Goal: Task Accomplishment & Management: Manage account settings

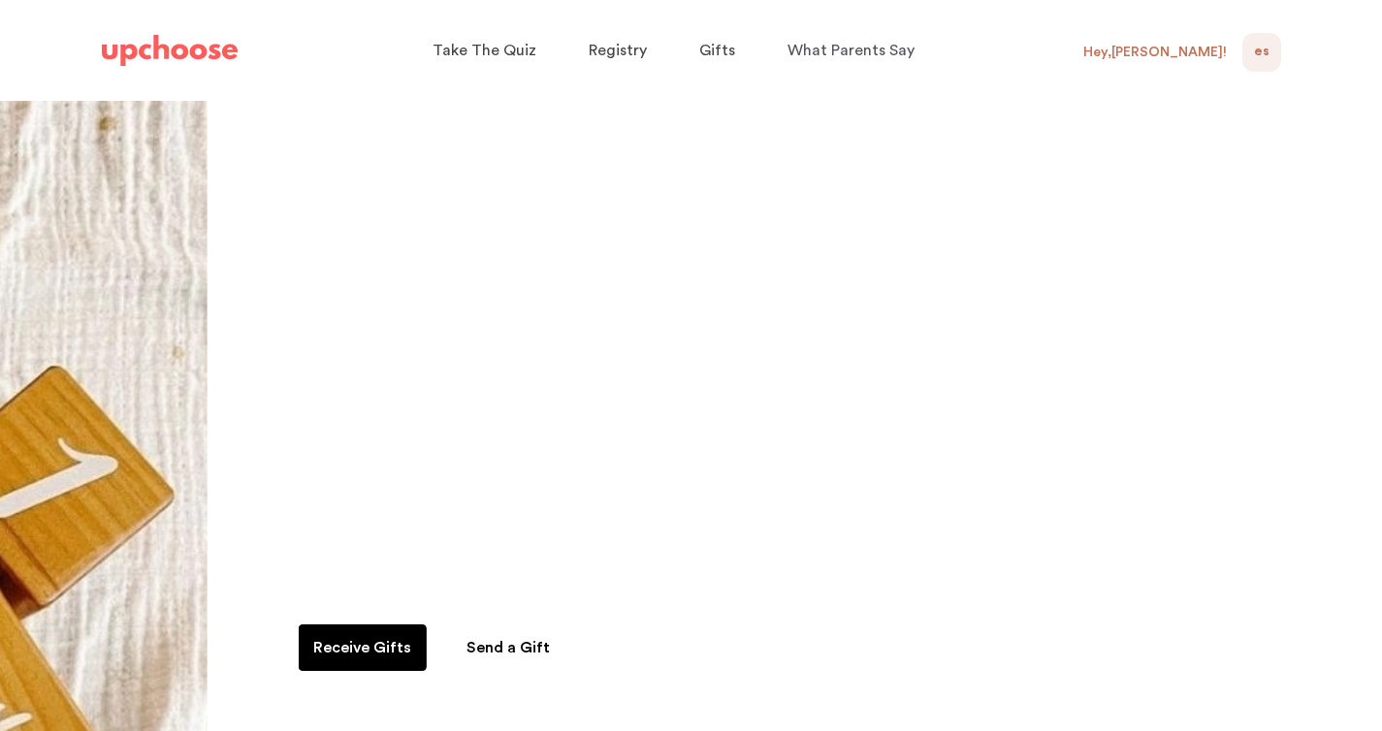
click at [1209, 53] on div "Hey, [PERSON_NAME] !" at bounding box center [1154, 52] width 143 height 17
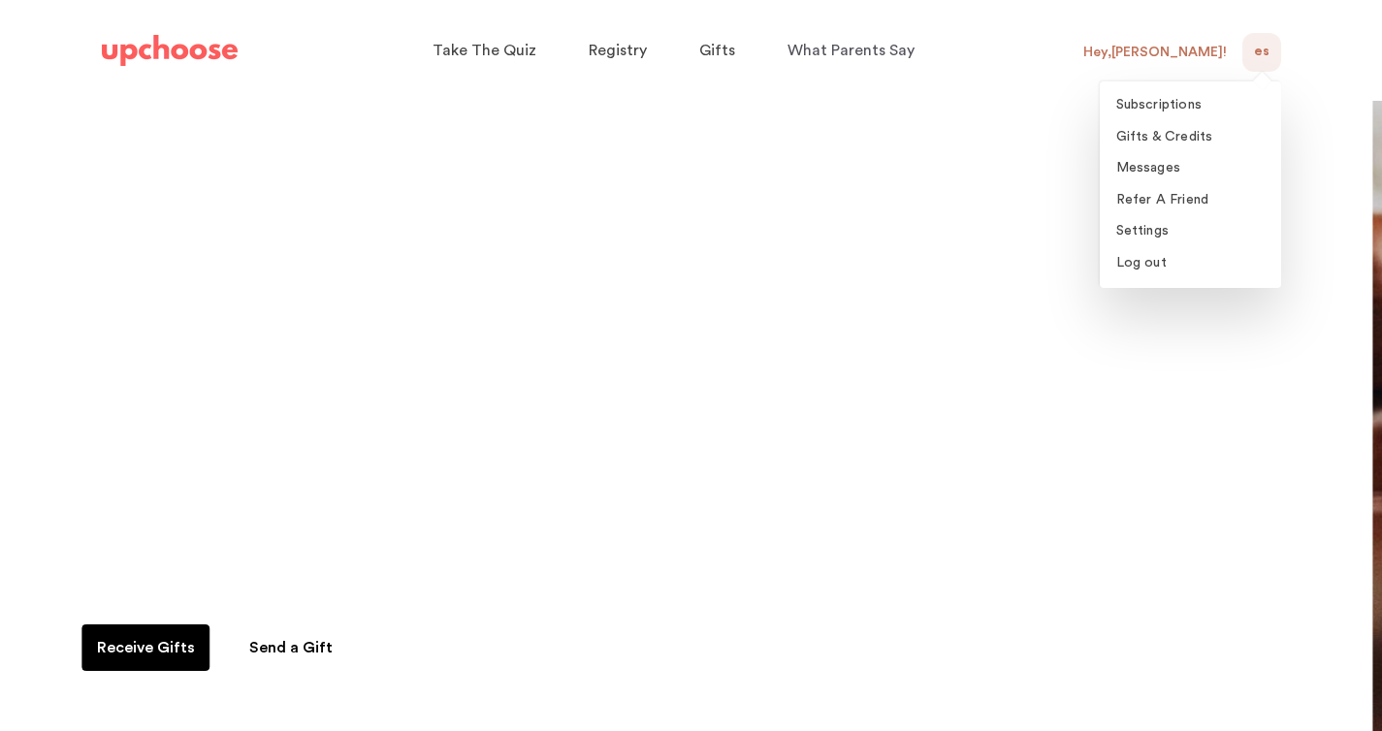
click at [1255, 53] on span "ES" at bounding box center [1262, 52] width 16 height 23
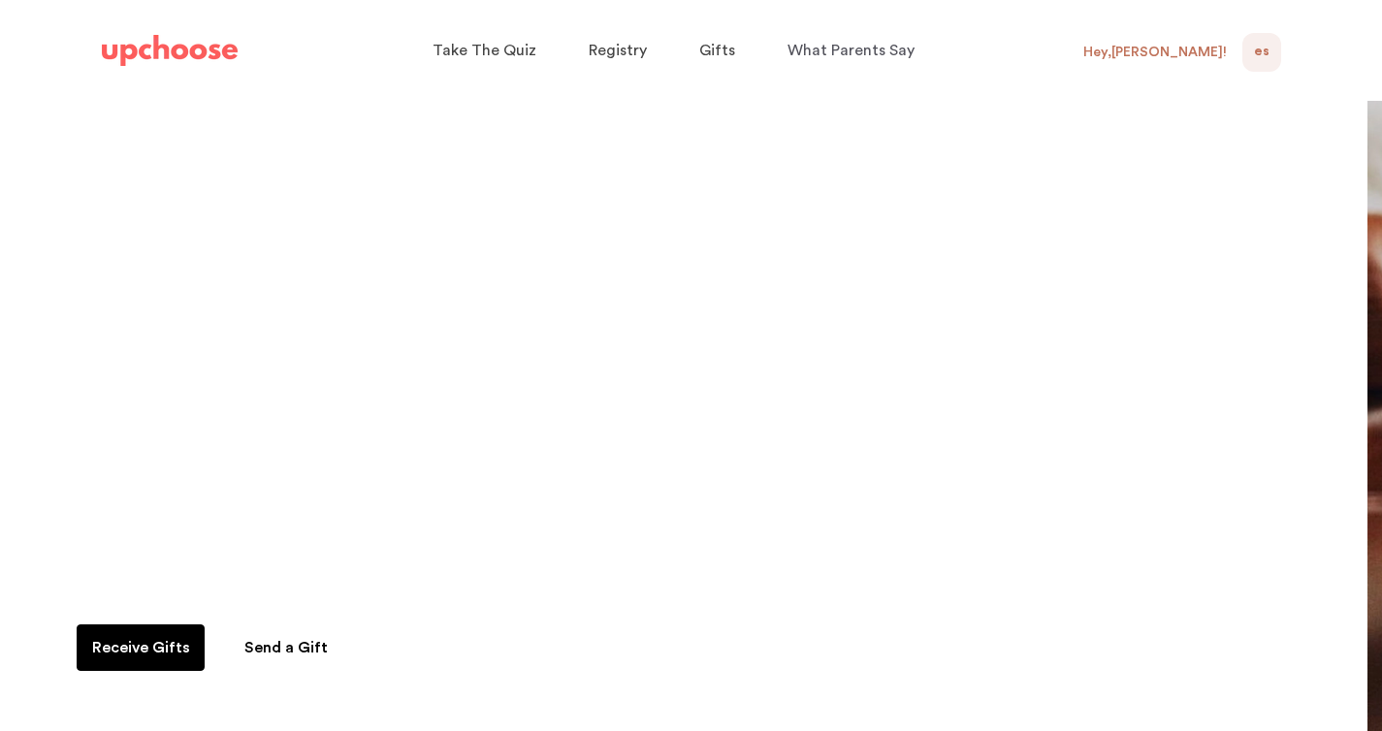
click at [1274, 51] on div "ES NaN" at bounding box center [1261, 52] width 39 height 39
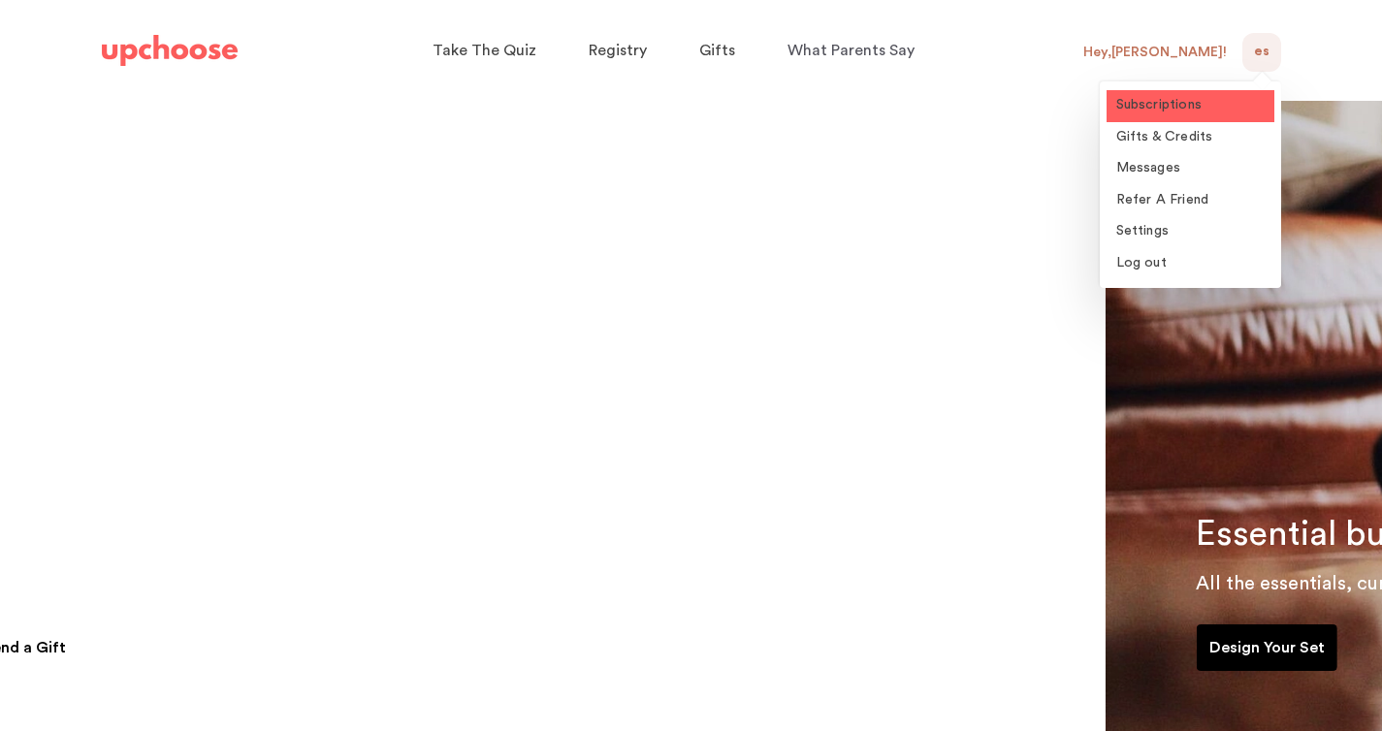
click at [1169, 112] on span "Subscriptions" at bounding box center [1159, 105] width 86 height 14
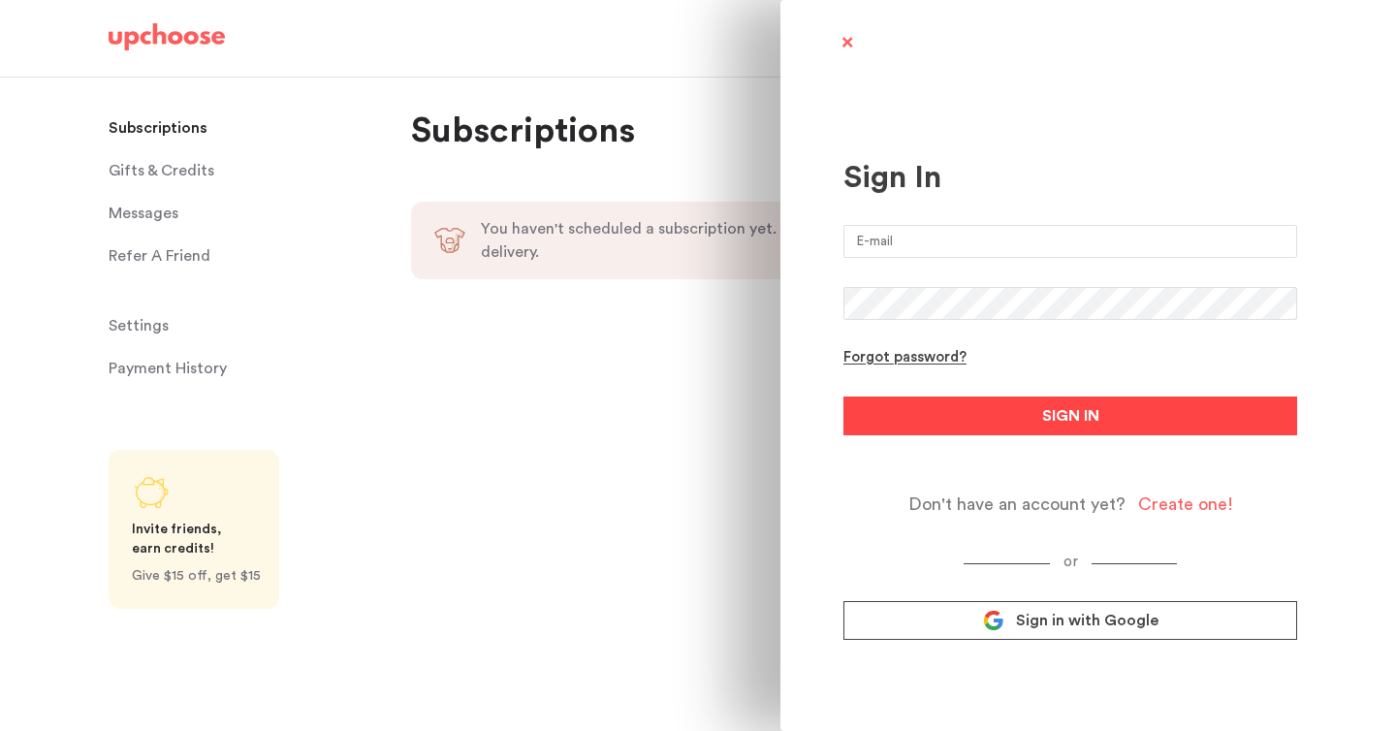
type input "[PERSON_NAME][EMAIL_ADDRESS][PERSON_NAME][DOMAIN_NAME]"
click at [1029, 410] on button "SIGN IN" at bounding box center [1071, 416] width 454 height 39
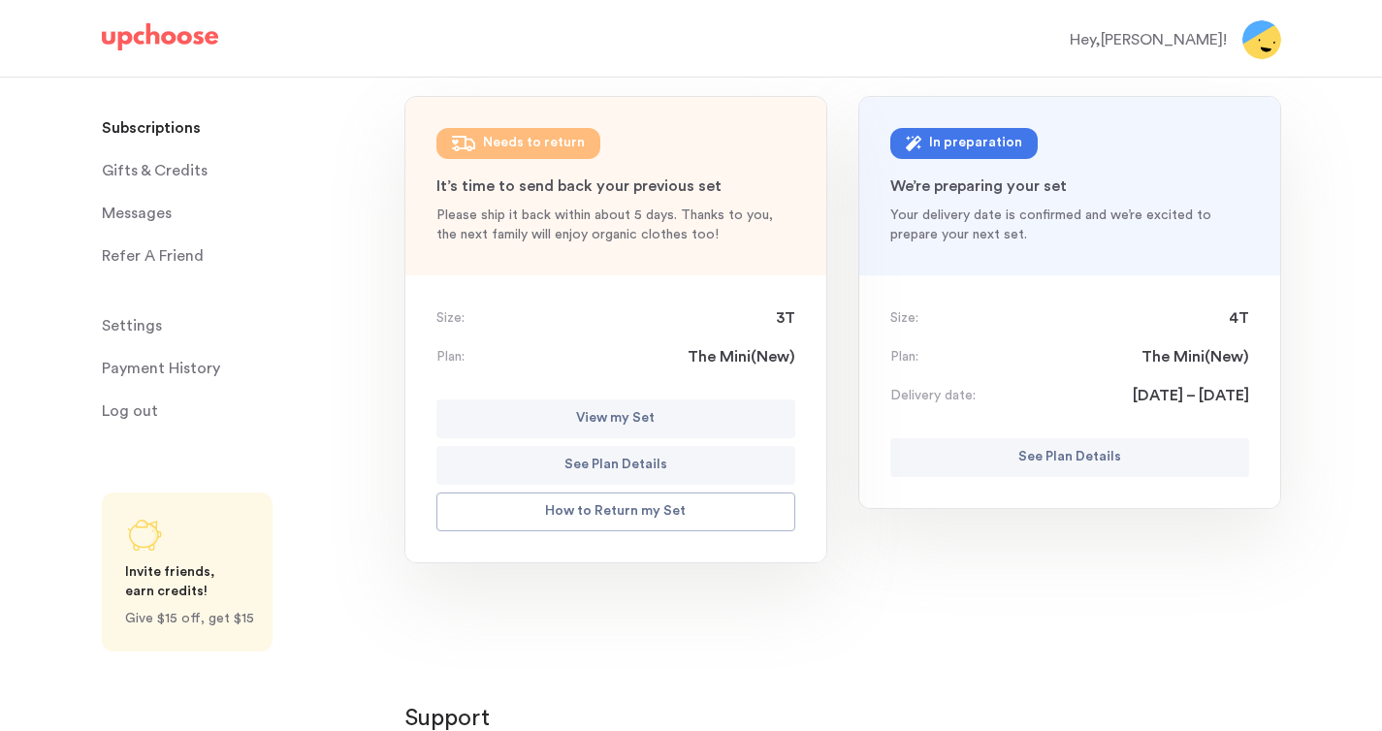
scroll to position [212, 0]
